Goal: Task Accomplishment & Management: Manage account settings

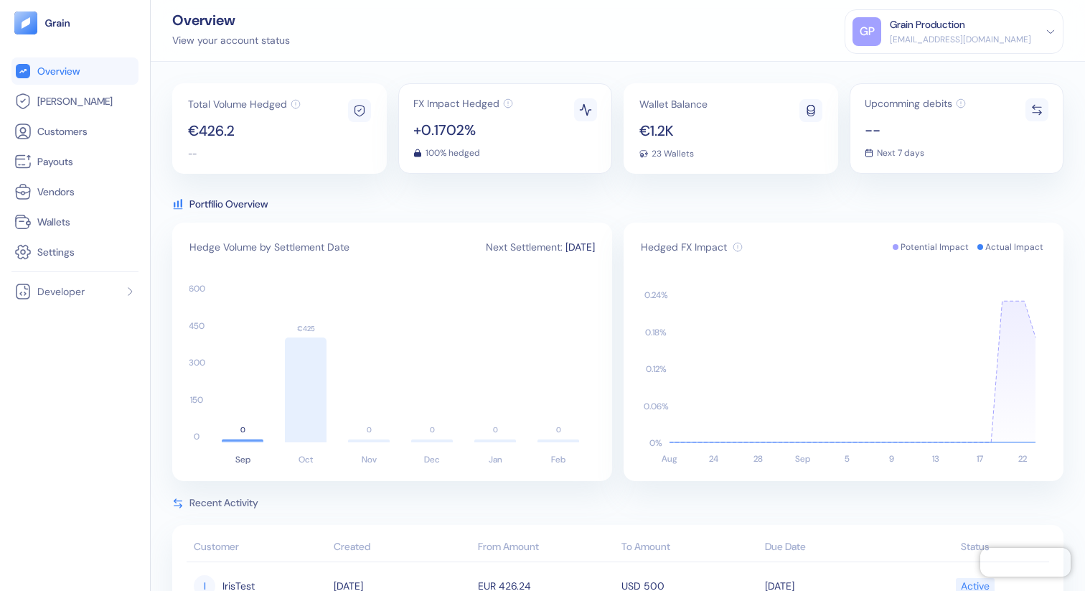
click at [690, 52] on div "Overview View your account status GP Grain Production [EMAIL_ADDRESS][DOMAIN_NA…" at bounding box center [618, 31] width 934 height 62
click at [965, 27] on div "Grain Production" at bounding box center [927, 24] width 75 height 15
click at [911, 70] on div "Sign Out" at bounding box center [890, 71] width 39 height 15
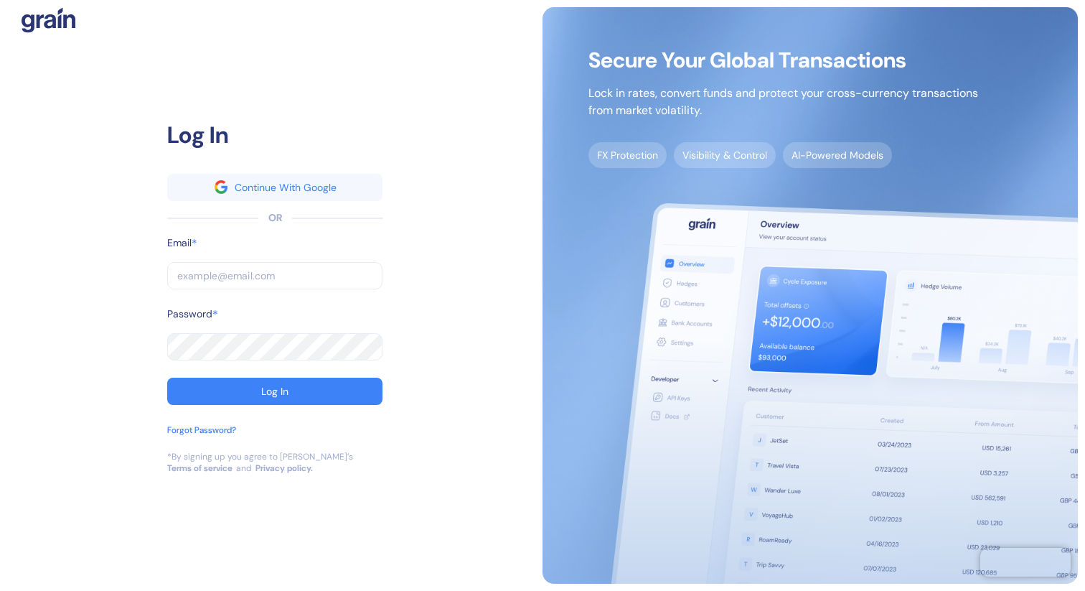
click at [308, 279] on input "text" at bounding box center [274, 275] width 215 height 27
click at [294, 277] on input "text" at bounding box center [274, 275] width 215 height 27
type input "d"
type input "de"
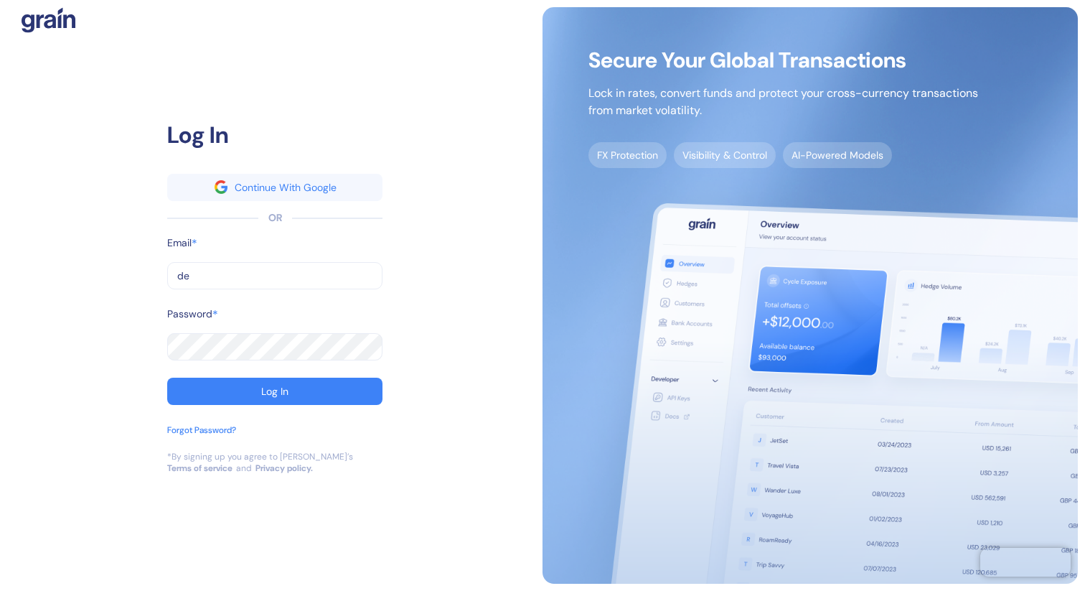
type input "de"
type input "dev"
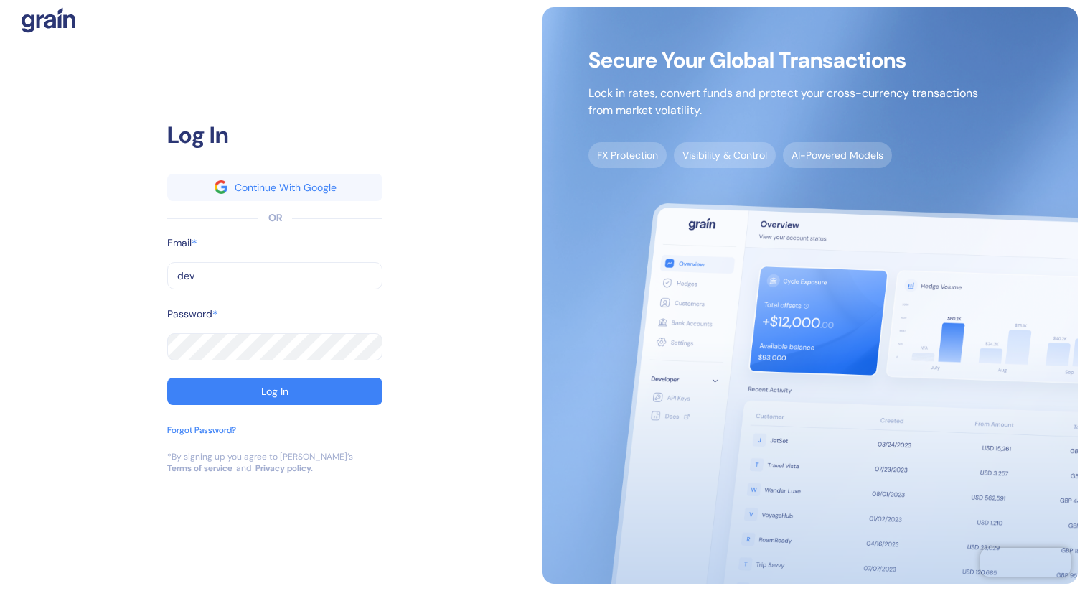
type input "dev g"
type input "dev go"
type input "dev g"
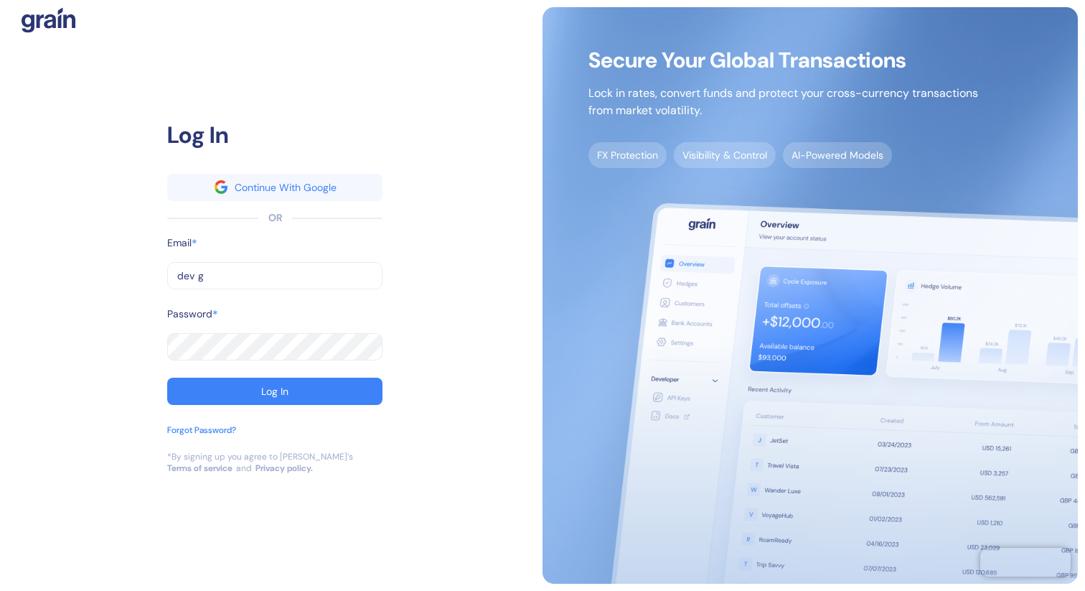
type input "dev g"
type input "dev"
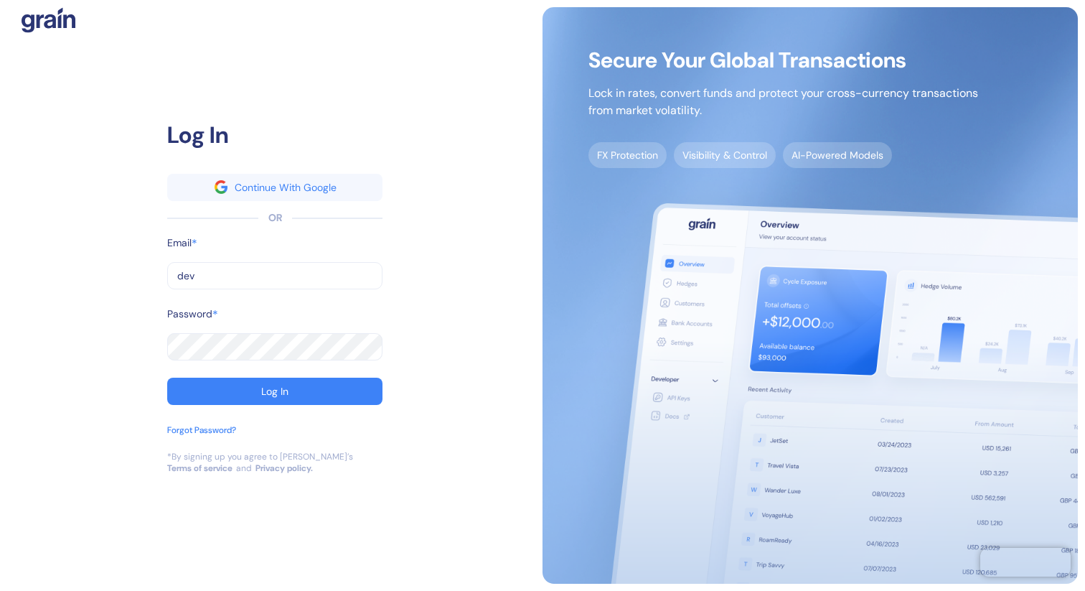
type input "de"
type input "d"
type input "g"
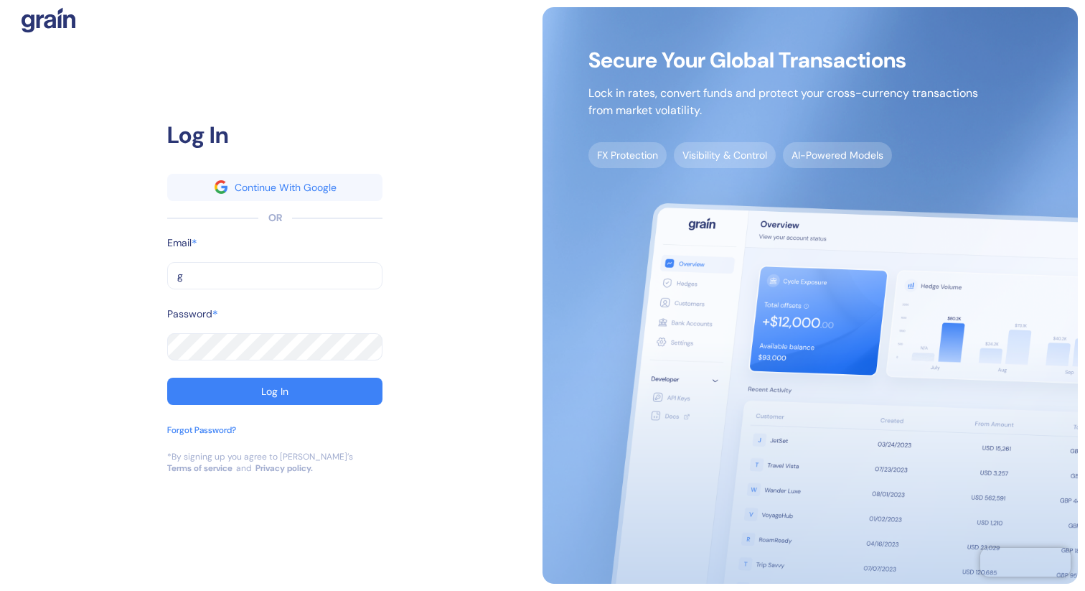
type input "g"
type input "go"
type input "gog"
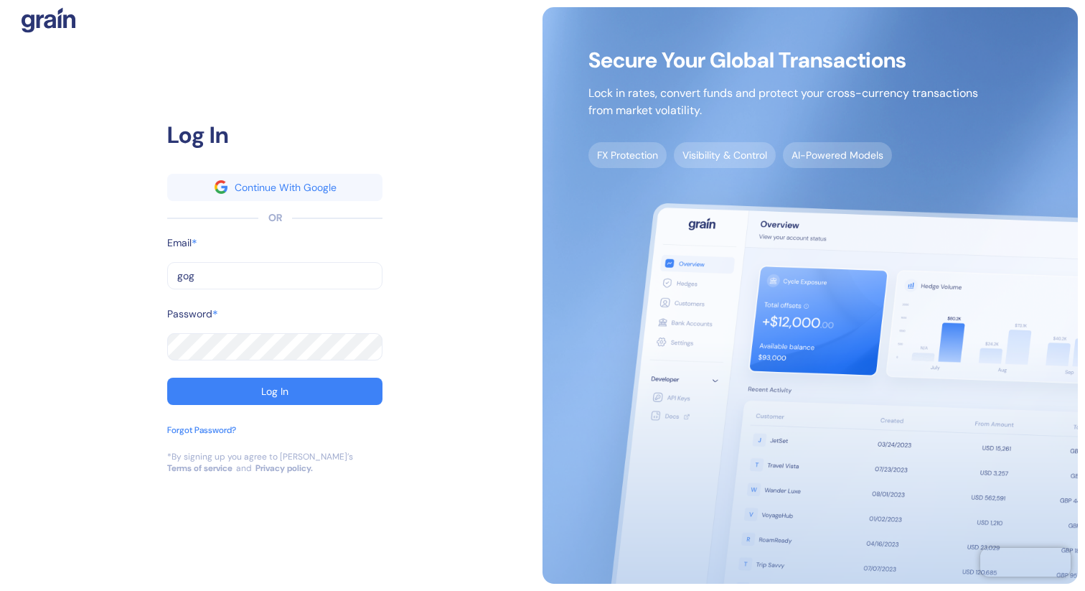
type input "gogl"
type input "[EMAIL_ADDRESS][DOMAIN_NAME]"
